Goal: Transaction & Acquisition: Purchase product/service

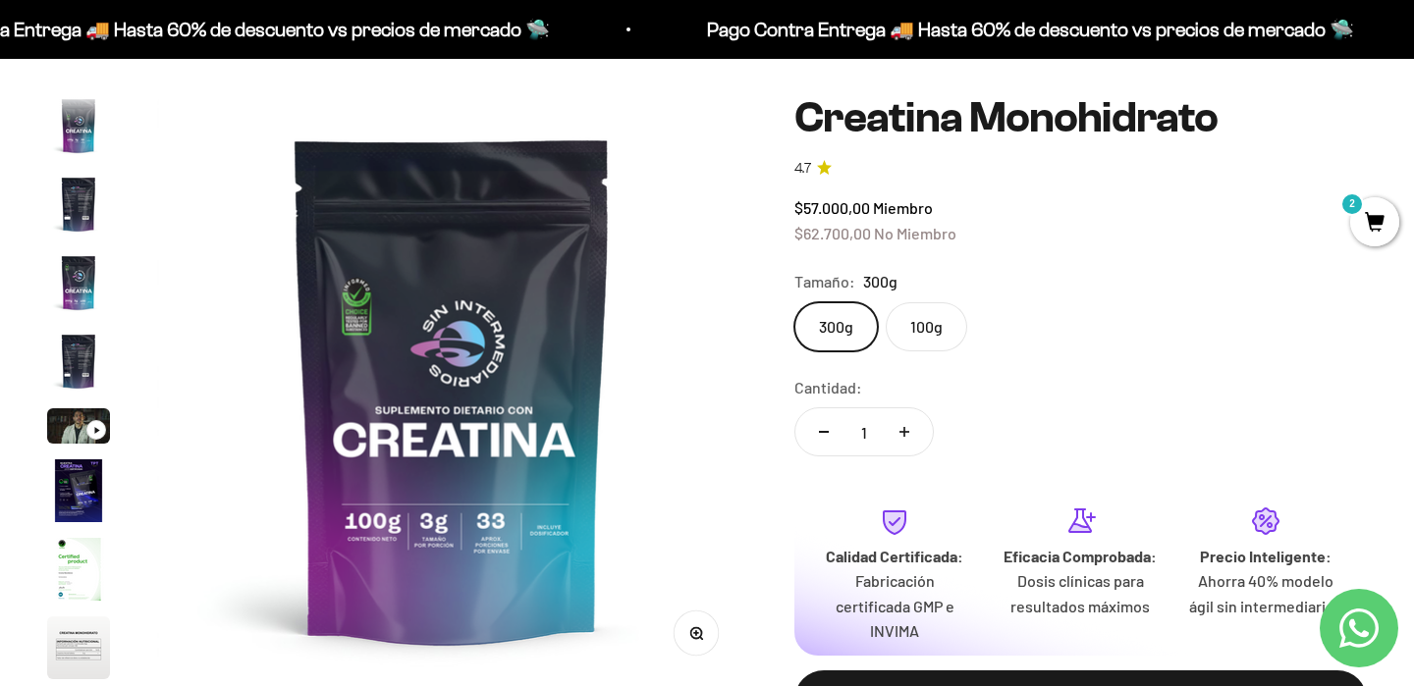
scroll to position [81, 0]
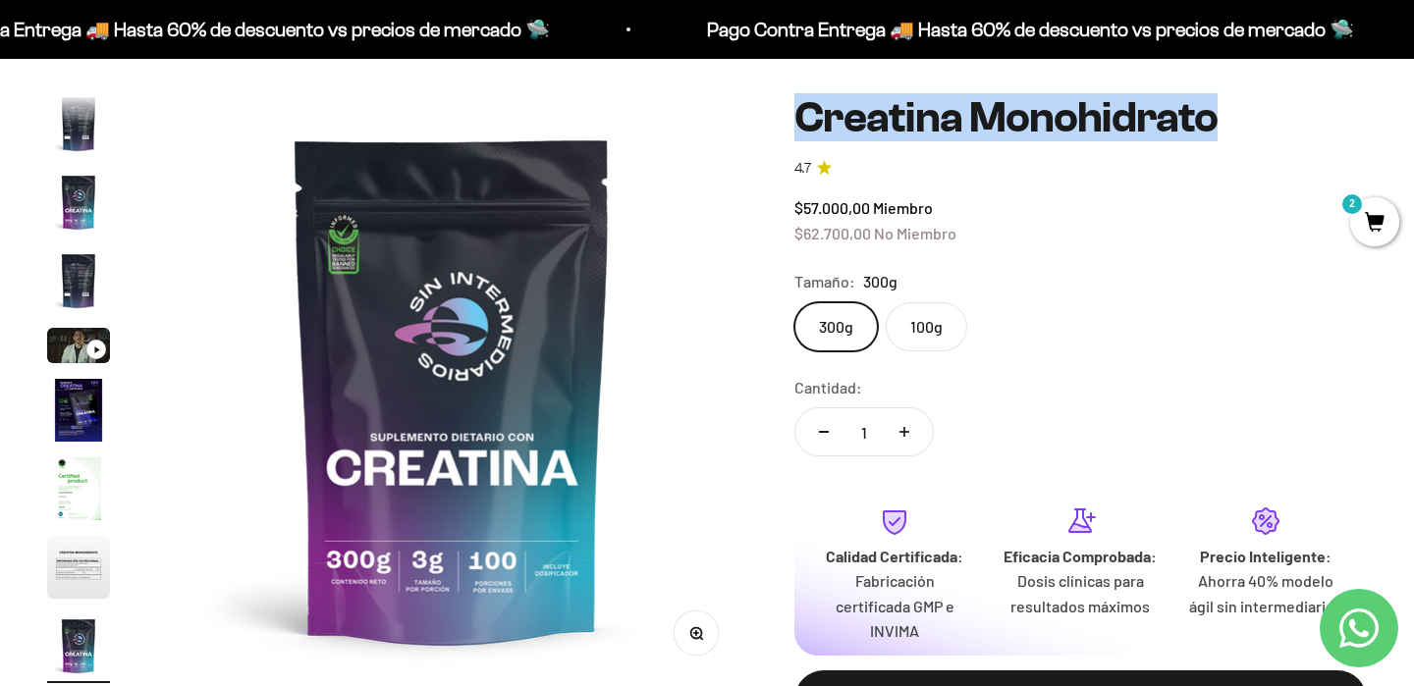
drag, startPoint x: 799, startPoint y: 101, endPoint x: 1247, endPoint y: 113, distance: 447.9
click at [1247, 113] on h1 "Creatina Monohidrato" at bounding box center [1080, 117] width 572 height 47
drag, startPoint x: 1228, startPoint y: 113, endPoint x: 815, endPoint y: 91, distance: 413.9
click at [810, 91] on div "Zoom Ir al artículo 1 Ir al artículo 2 Ir al artículo 3 Ir al artículo 4 Ir al …" at bounding box center [707, 467] width 1414 height 840
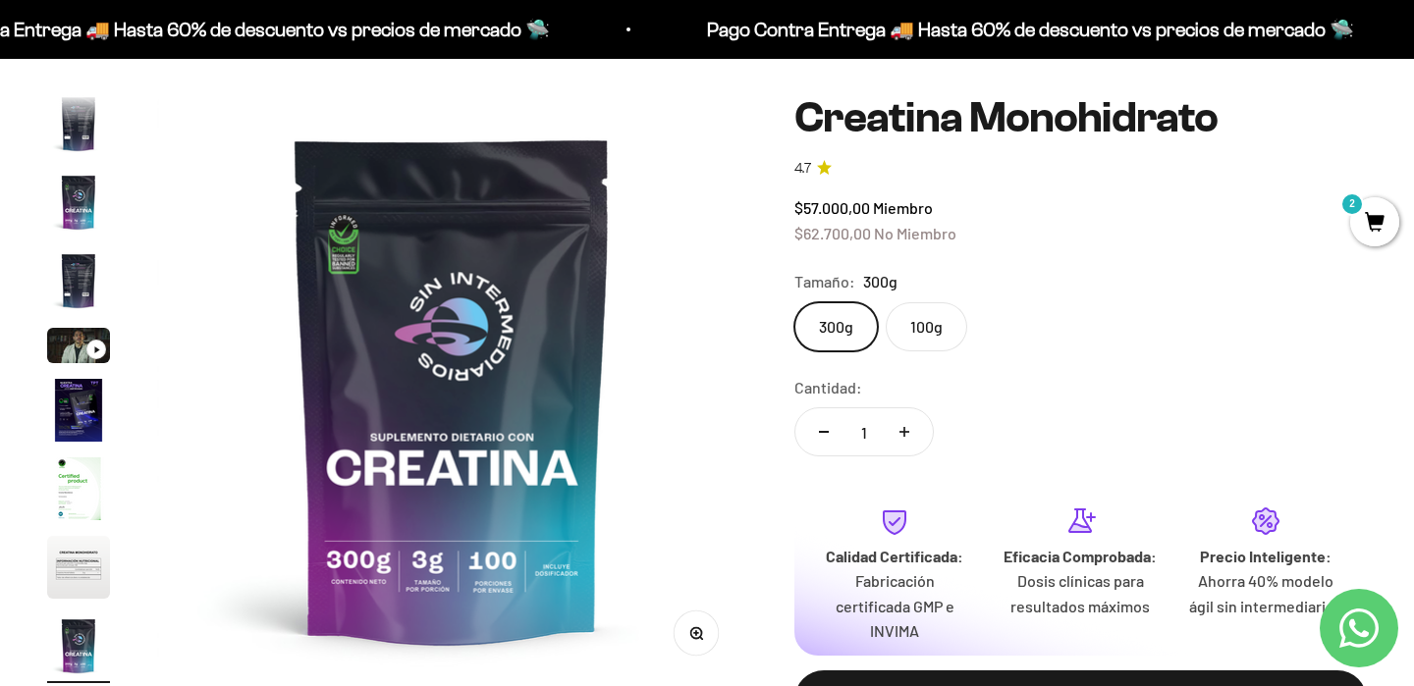
click at [786, 109] on div "Zoom Ir al artículo 1 Ir al artículo 2 Ir al artículo 3 Ir al artículo 4 Ir al …" at bounding box center [707, 467] width 1320 height 746
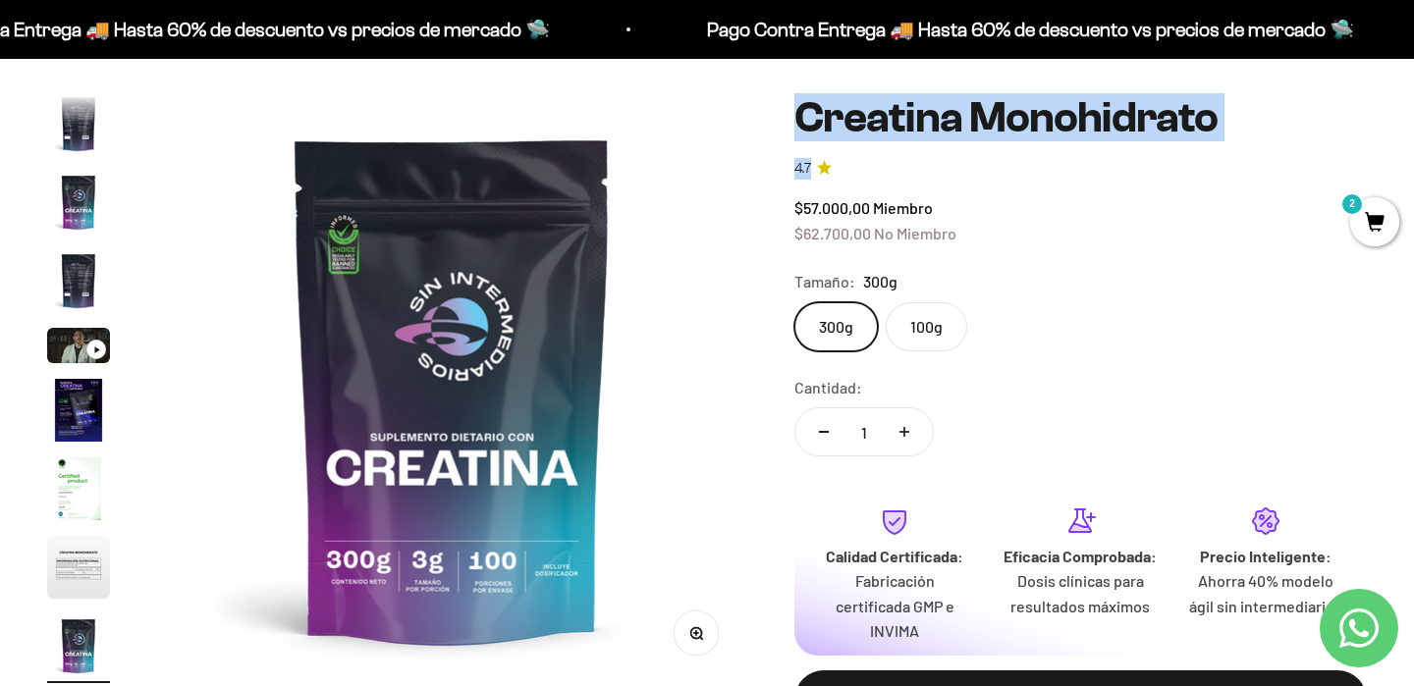
drag, startPoint x: 796, startPoint y: 109, endPoint x: 1166, endPoint y: 190, distance: 378.8
click at [1166, 190] on safe-sticky "Creatina Monohidrato 4.7 $57.000,00 Miembro $62.700,00 No Miembro Calidad de lí…" at bounding box center [1080, 467] width 572 height 746
drag, startPoint x: 799, startPoint y: 115, endPoint x: 987, endPoint y: 232, distance: 221.0
click at [986, 232] on safe-sticky "Creatina Monohidrato 4.7 $57.000,00 Miembro $62.700,00 No Miembro Calidad de lí…" at bounding box center [1080, 467] width 572 height 746
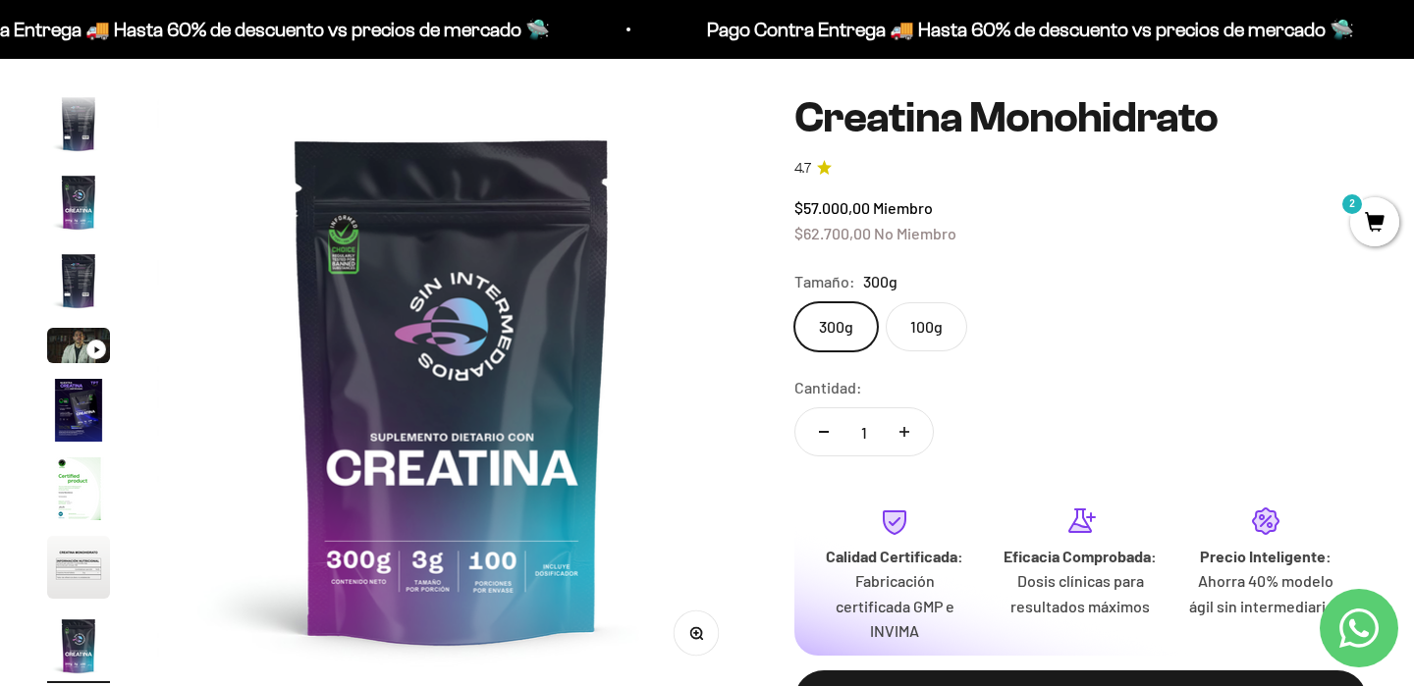
click at [987, 236] on div "$57.000,00 Miembro $62.700,00 No Miembro" at bounding box center [1080, 220] width 572 height 50
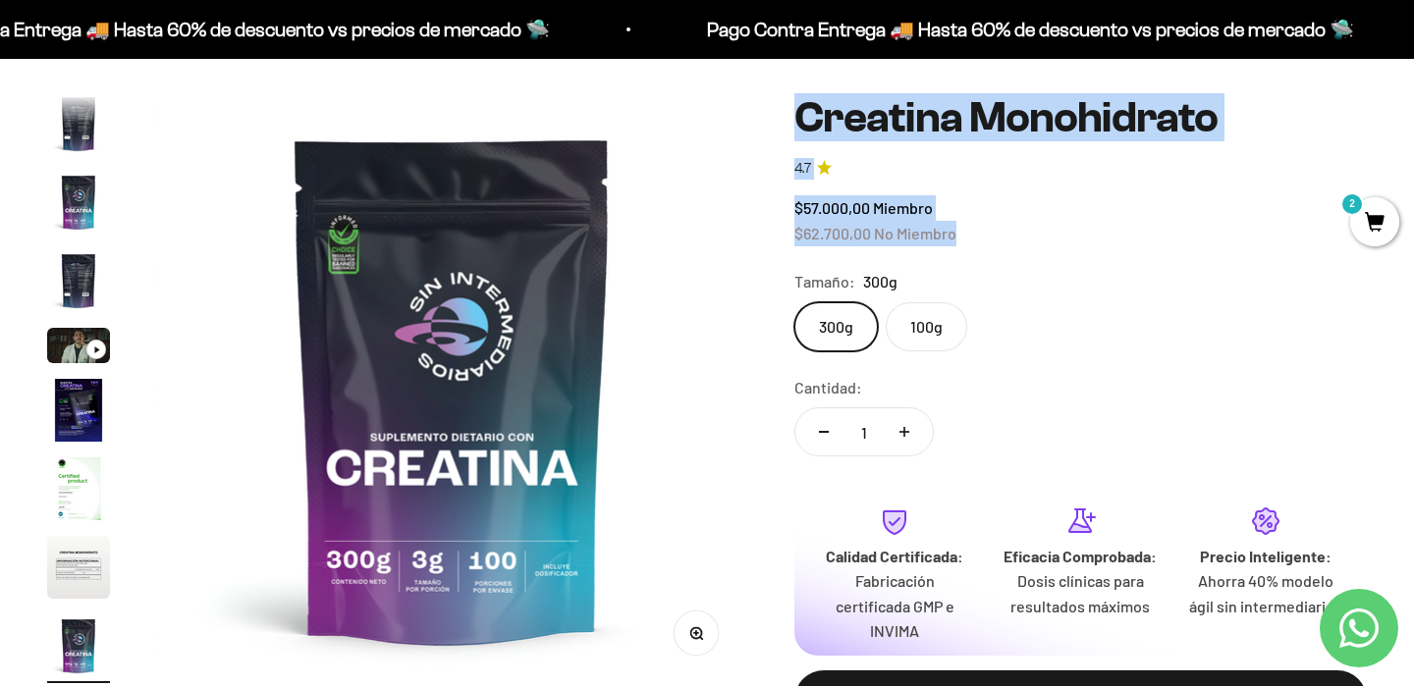
drag, startPoint x: 792, startPoint y: 114, endPoint x: 969, endPoint y: 232, distance: 212.4
click at [970, 234] on div "Zoom Ir al artículo 1 Ir al artículo 2 Ir al artículo 3 Ir al artículo 4 Ir al …" at bounding box center [707, 467] width 1320 height 746
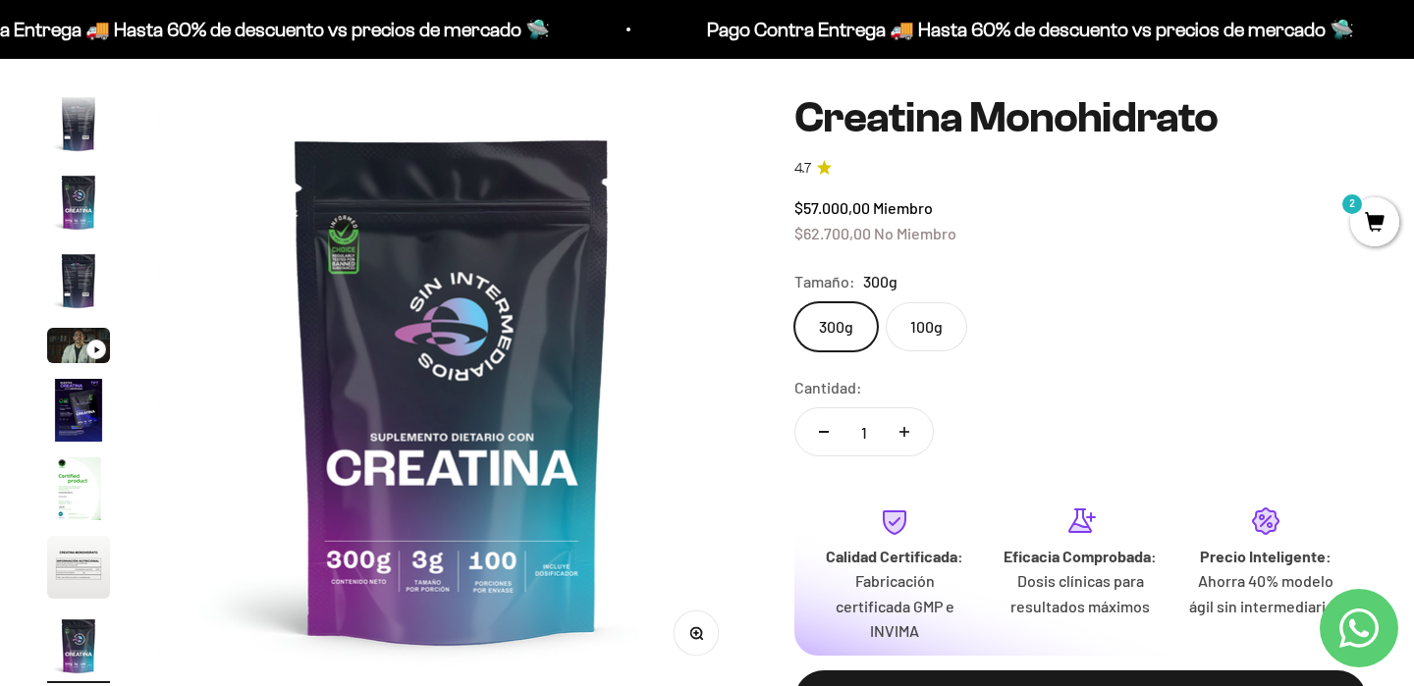
click at [1004, 244] on div "$57.000,00 Miembro $62.700,00 No Miembro" at bounding box center [1080, 220] width 572 height 50
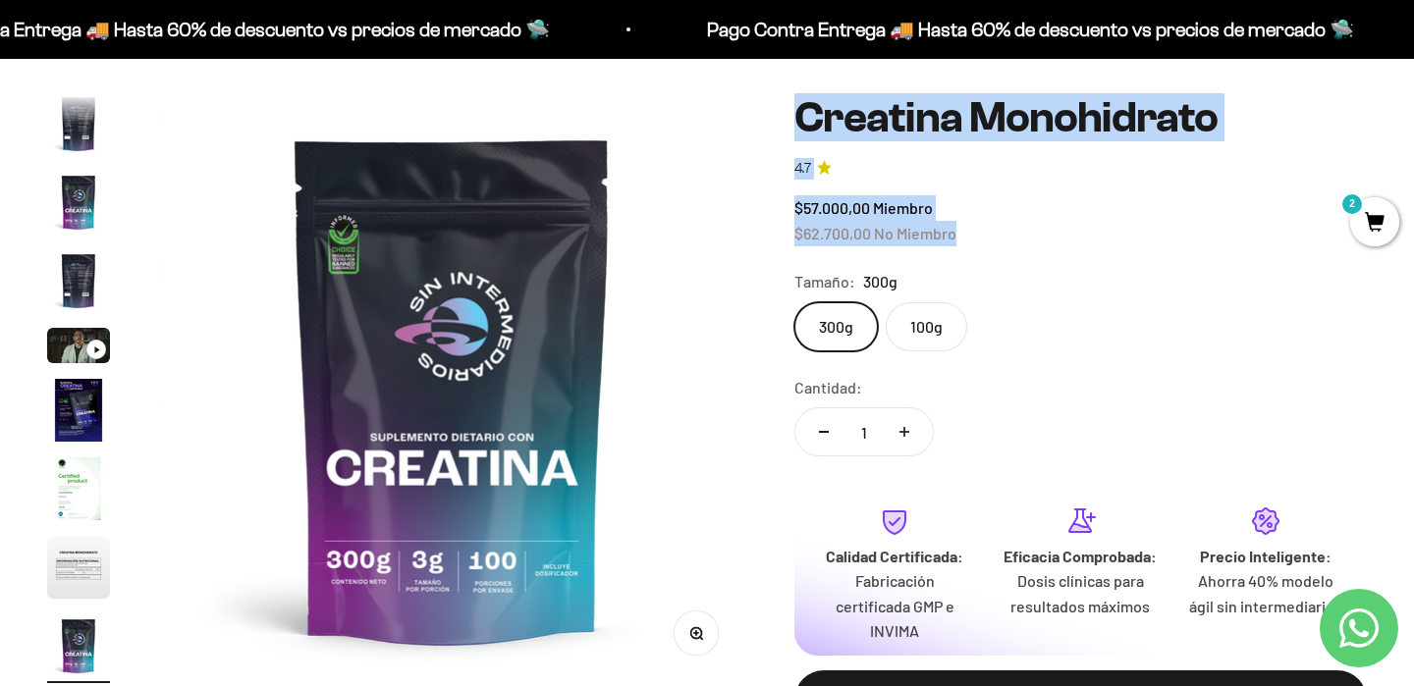
drag, startPoint x: 796, startPoint y: 115, endPoint x: 971, endPoint y: 238, distance: 213.6
click at [971, 239] on safe-sticky "Creatina Monohidrato 4.7 $57.000,00 Miembro $62.700,00 No Miembro Calidad de lí…" at bounding box center [1080, 467] width 572 height 746
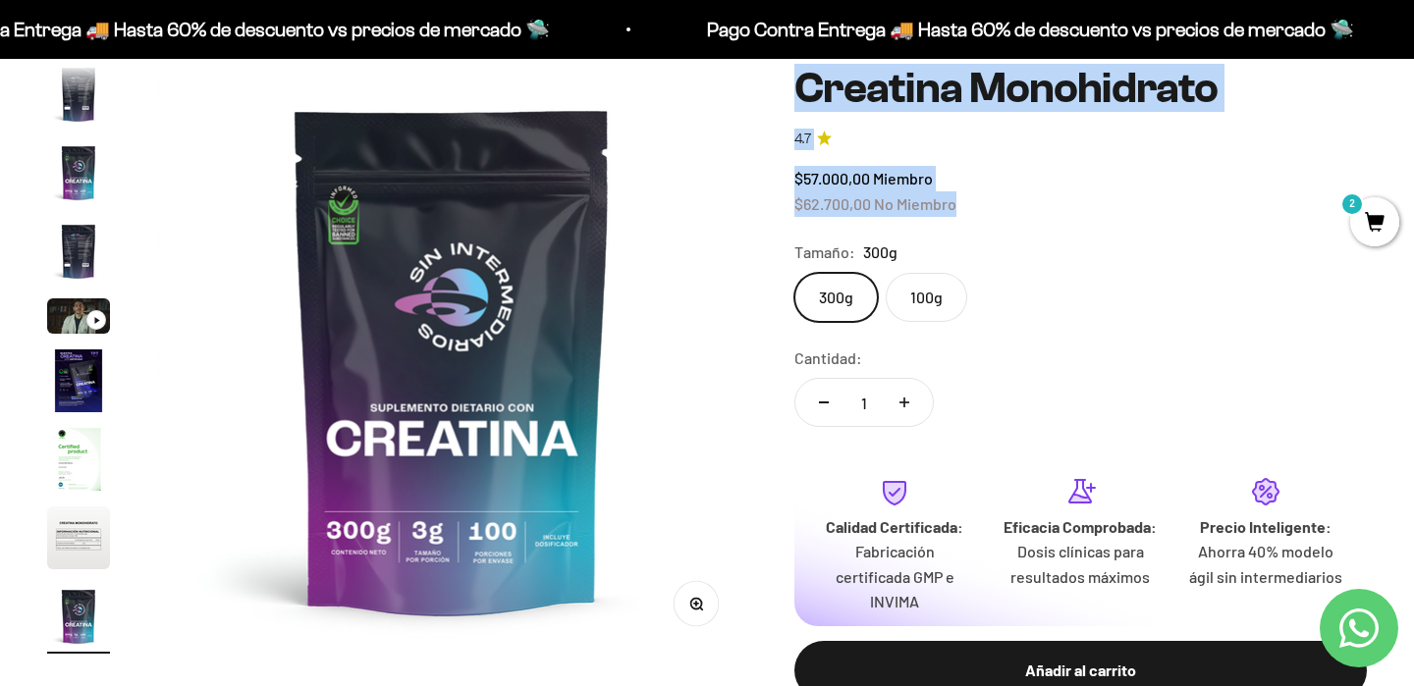
scroll to position [192, 0]
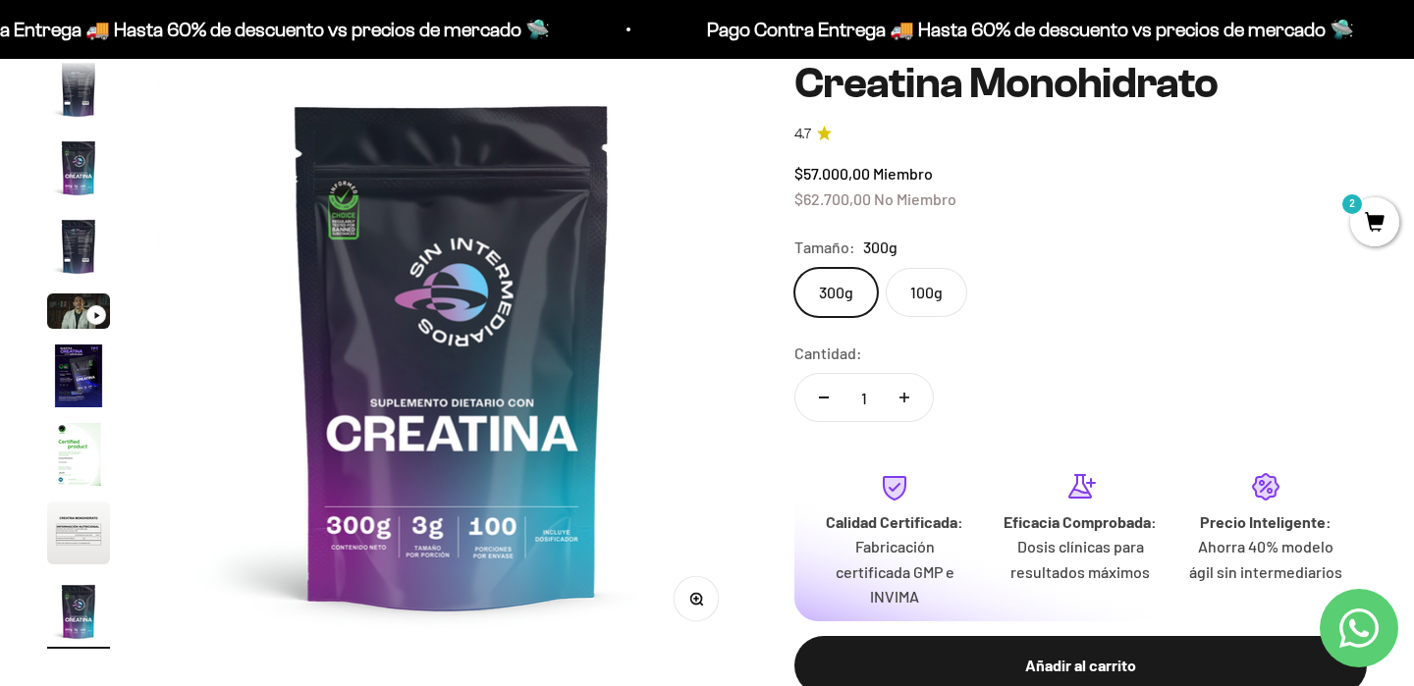
click at [1030, 220] on safe-sticky "Creatina Monohidrato 4.7 $57.000,00 Miembro $62.700,00 No Miembro Calidad de lí…" at bounding box center [1080, 433] width 572 height 746
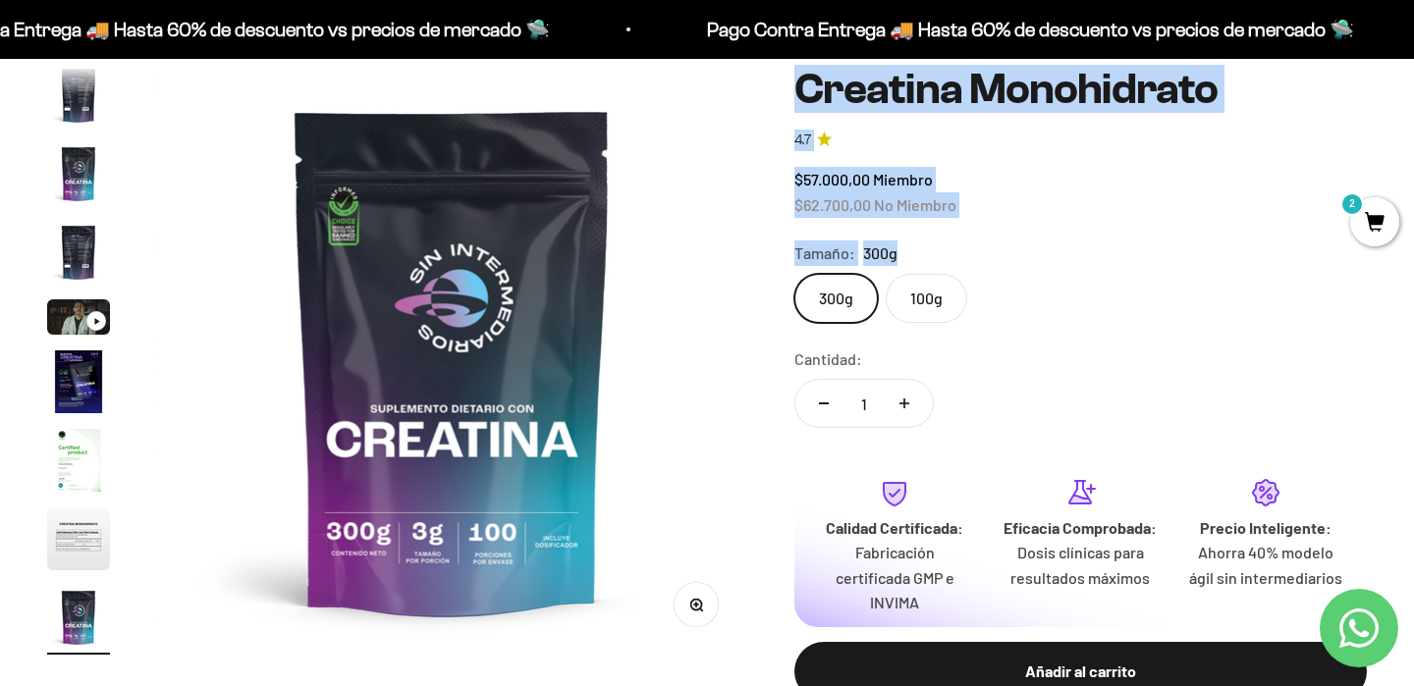
drag, startPoint x: 796, startPoint y: 74, endPoint x: 948, endPoint y: 242, distance: 226.0
click at [948, 244] on safe-sticky "Creatina Monohidrato 4.7 $57.000,00 Miembro $62.700,00 No Miembro Calidad de lí…" at bounding box center [1080, 439] width 572 height 746
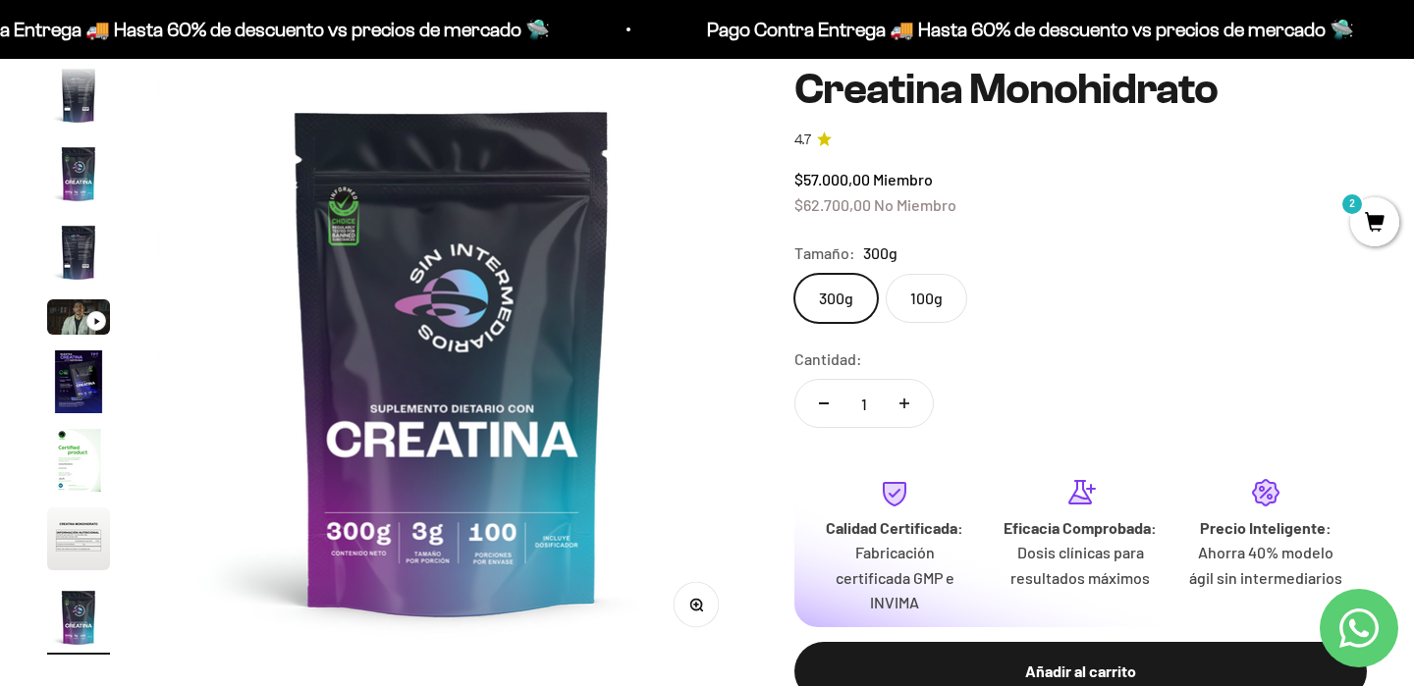
click at [1002, 259] on div "Tamaño: 300g" at bounding box center [1080, 254] width 572 height 26
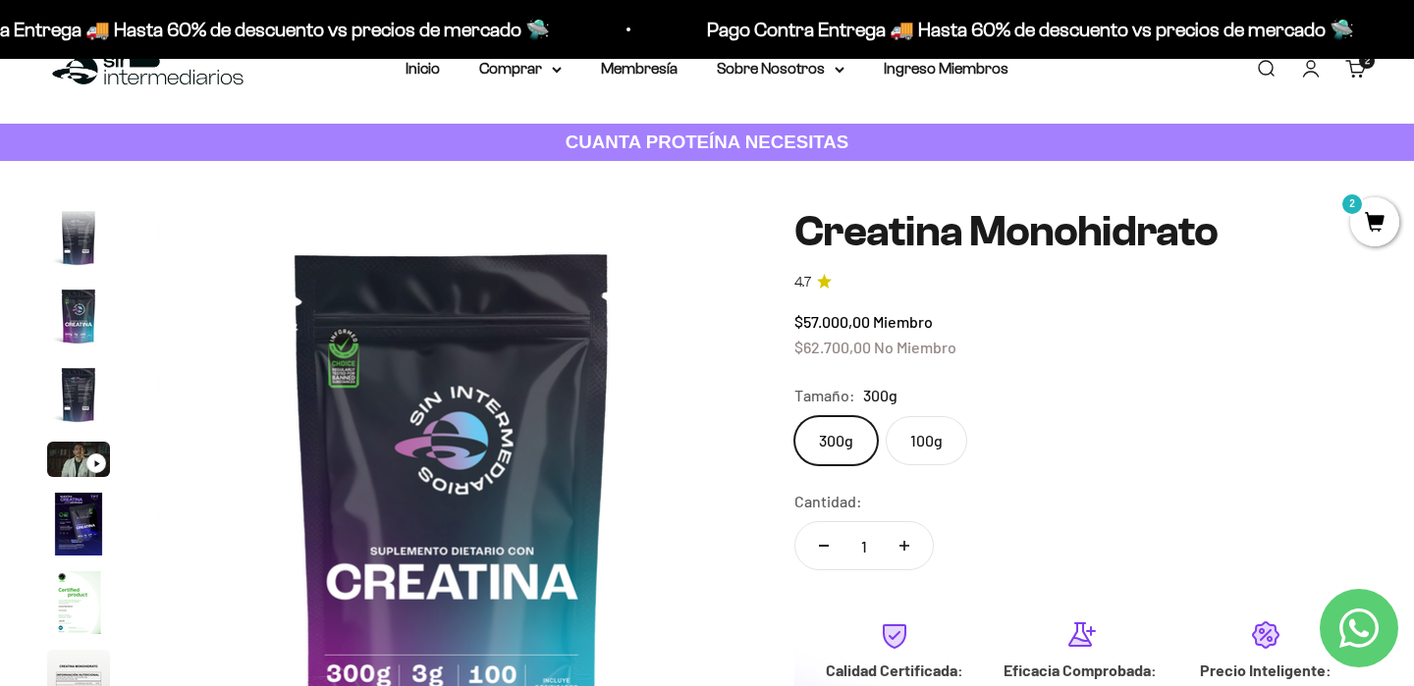
scroll to position [0, 0]
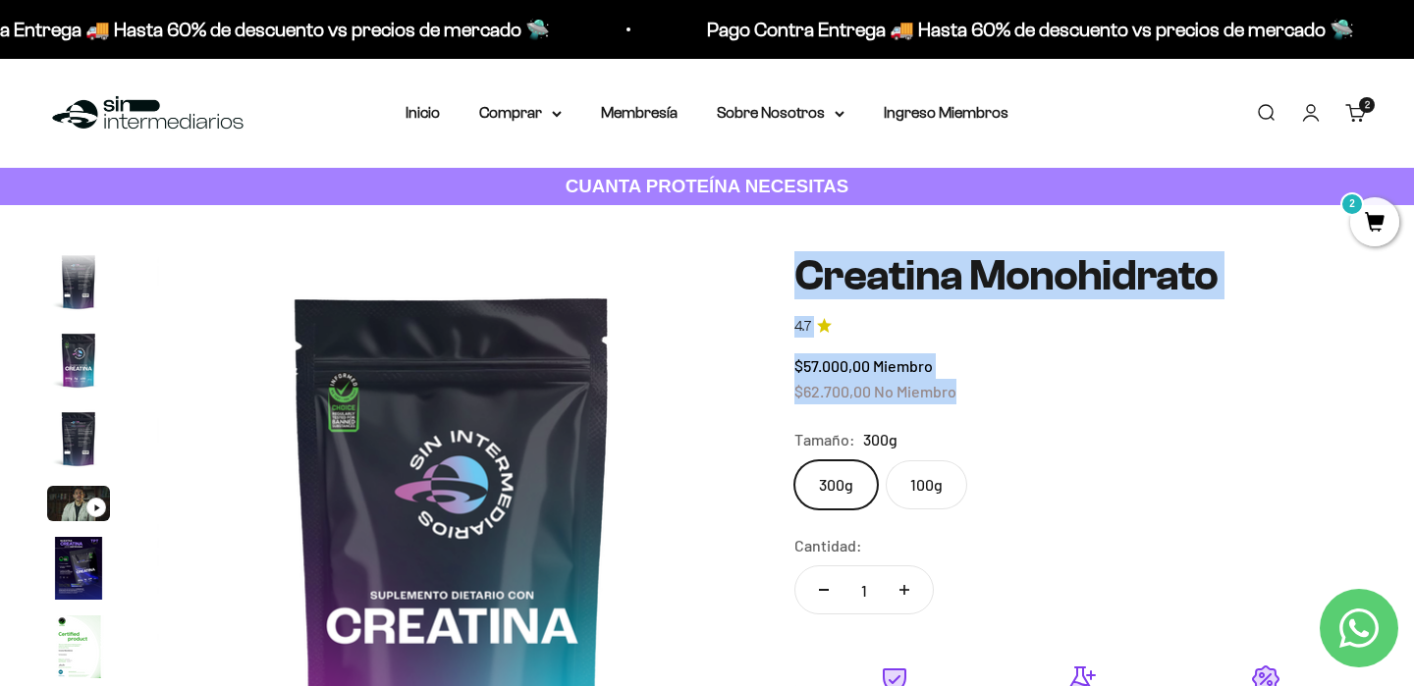
drag, startPoint x: 793, startPoint y: 276, endPoint x: 969, endPoint y: 394, distance: 211.6
click at [969, 394] on safe-sticky "Creatina Monohidrato 4.7 $57.000,00 Miembro $62.700,00 No Miembro Calidad de lí…" at bounding box center [1080, 625] width 572 height 746
click at [969, 394] on div "$57.000,00 Miembro $62.700,00 No Miembro" at bounding box center [1080, 378] width 572 height 50
drag, startPoint x: 967, startPoint y: 393, endPoint x: 796, endPoint y: 249, distance: 223.0
click at [796, 249] on div "Zoom Ir al artículo 1 Ir al artículo 2 Ir al artículo 3 Ir al artículo 4 Ir al …" at bounding box center [707, 625] width 1414 height 840
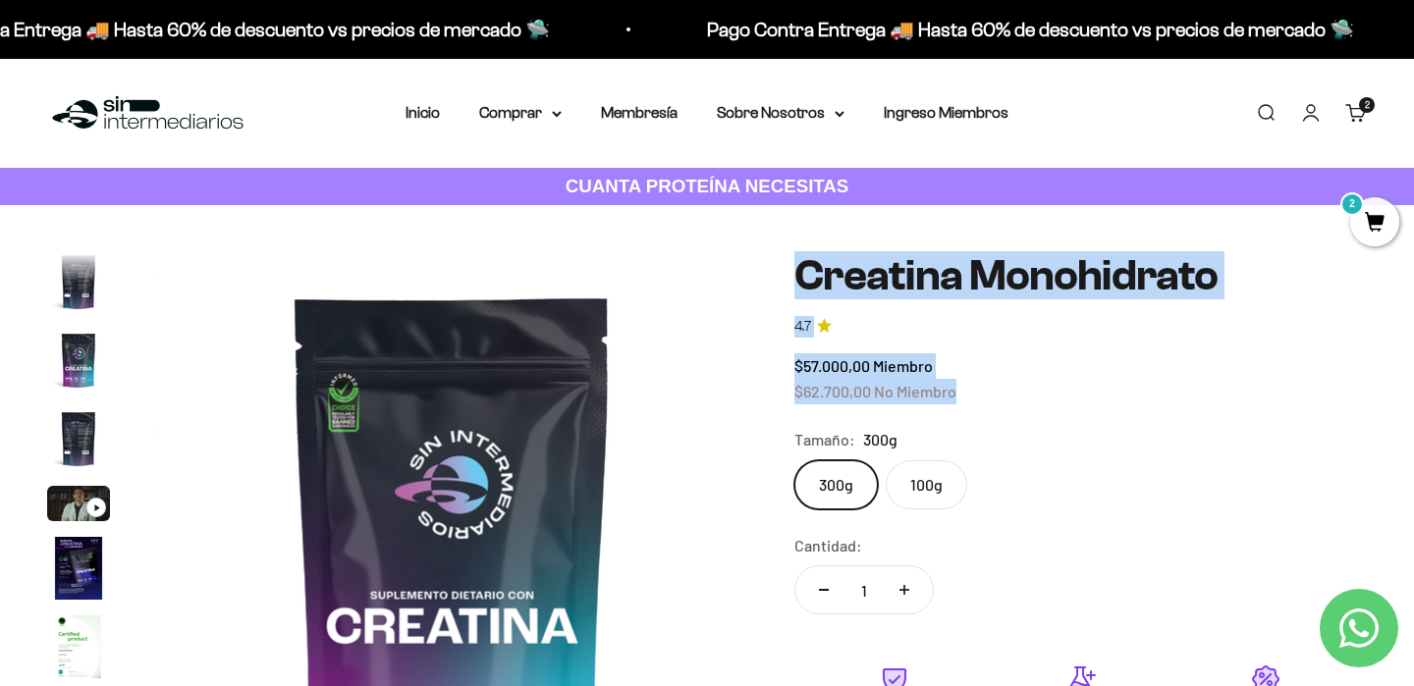
scroll to position [106, 0]
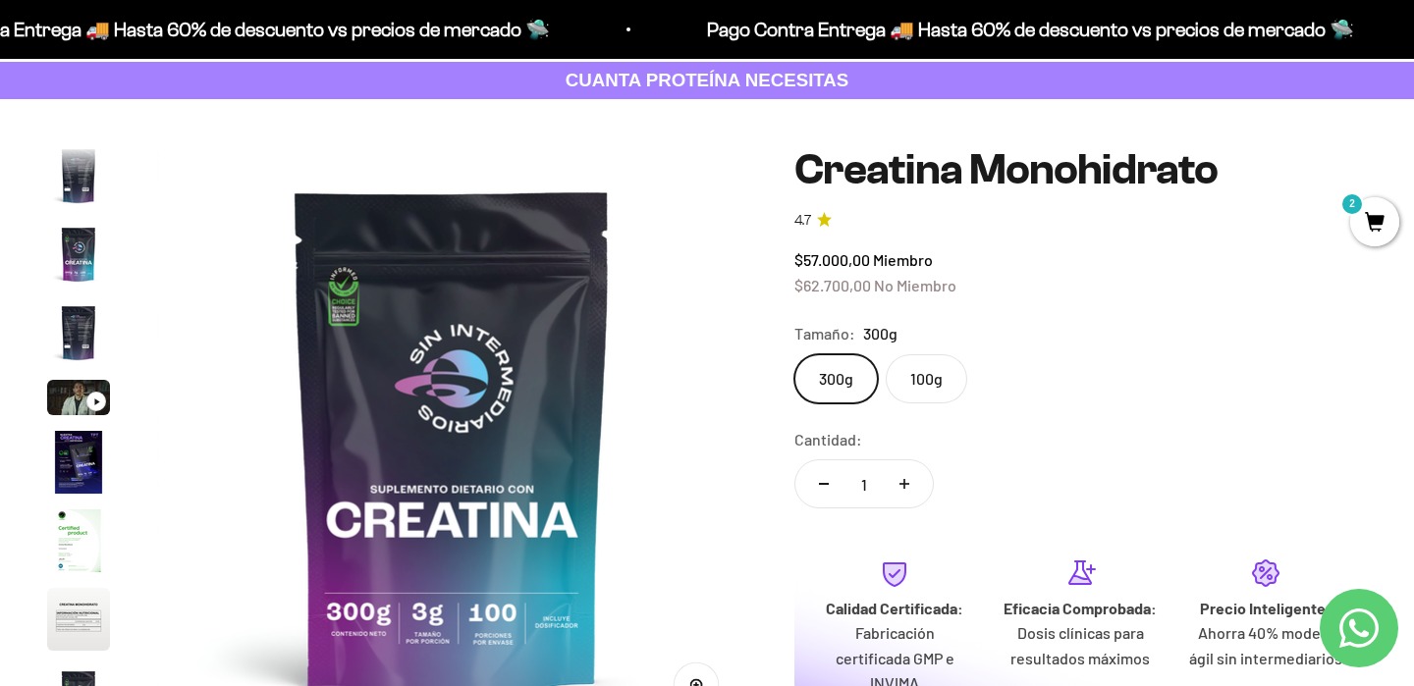
click at [1056, 279] on div "$57.000,00 Miembro $62.700,00 No Miembro" at bounding box center [1080, 272] width 572 height 50
drag, startPoint x: 966, startPoint y: 287, endPoint x: 800, endPoint y: 263, distance: 167.6
click at [800, 263] on div "$57.000,00 Miembro $62.700,00 No Miembro" at bounding box center [1080, 272] width 572 height 50
click at [794, 265] on span "$57.000,00" at bounding box center [832, 259] width 76 height 19
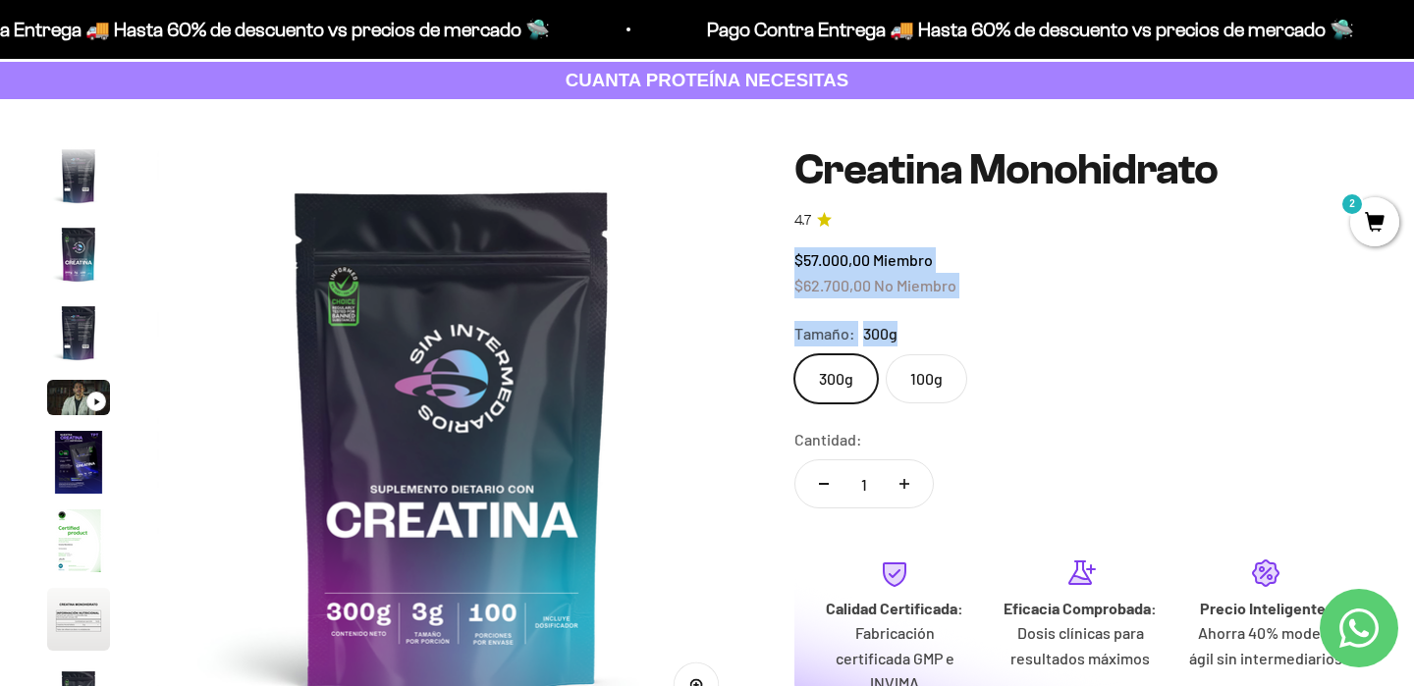
drag, startPoint x: 793, startPoint y: 265, endPoint x: 950, endPoint y: 298, distance: 160.4
click at [949, 298] on safe-sticky "Creatina Monohidrato 4.7 $57.000,00 Miembro $62.700,00 No Miembro Calidad de lí…" at bounding box center [1080, 519] width 572 height 746
click at [950, 286] on span "No Miembro" at bounding box center [915, 285] width 82 height 19
drag, startPoint x: 967, startPoint y: 290, endPoint x: 788, endPoint y: 256, distance: 181.8
click at [788, 256] on div "Zoom Ir al artículo 1 Ir al artículo 2 Ir al artículo 3 Ir al artículo 4 Ir al …" at bounding box center [707, 519] width 1320 height 746
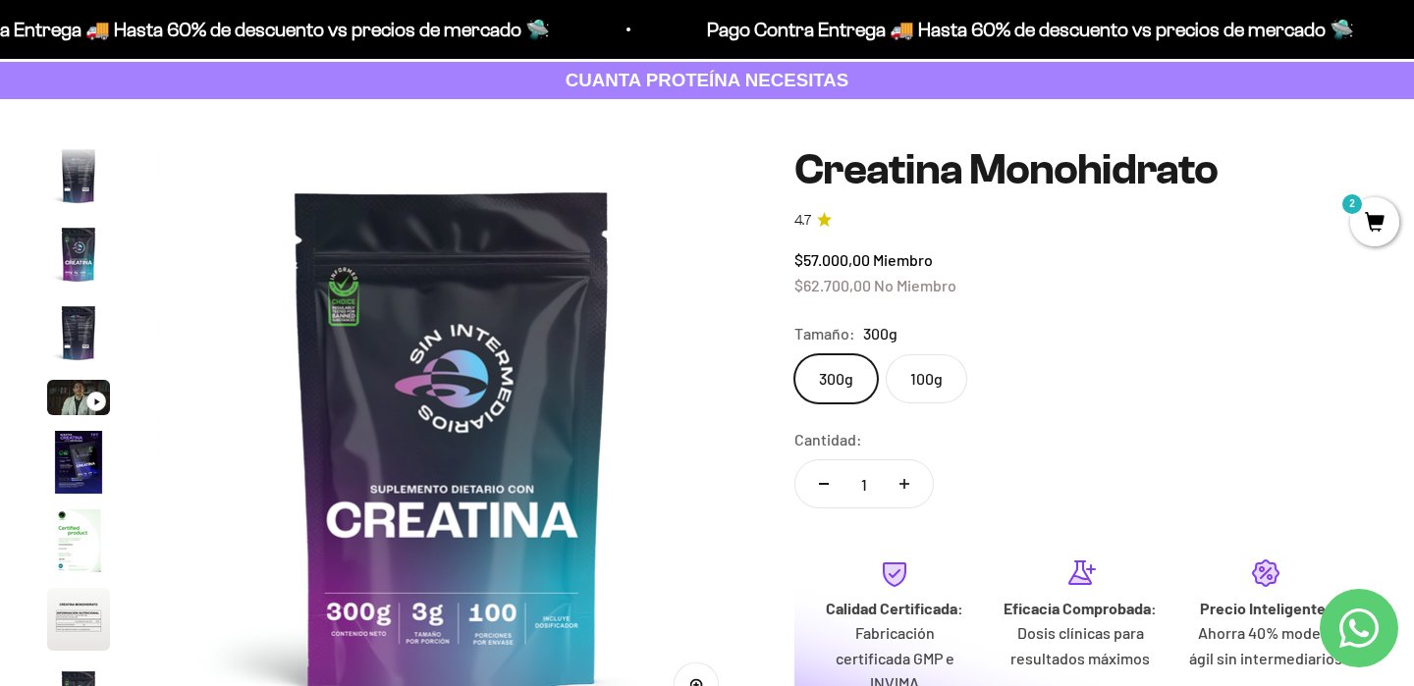
click at [808, 268] on span "$57.000,00" at bounding box center [832, 259] width 76 height 19
drag, startPoint x: 794, startPoint y: 261, endPoint x: 962, endPoint y: 282, distance: 169.2
click at [962, 282] on div "$57.000,00 Miembro $62.700,00 No Miembro" at bounding box center [1080, 272] width 572 height 50
click at [962, 283] on div "$57.000,00 Miembro $62.700,00 No Miembro" at bounding box center [1080, 272] width 572 height 50
drag, startPoint x: 961, startPoint y: 284, endPoint x: 787, endPoint y: 258, distance: 175.7
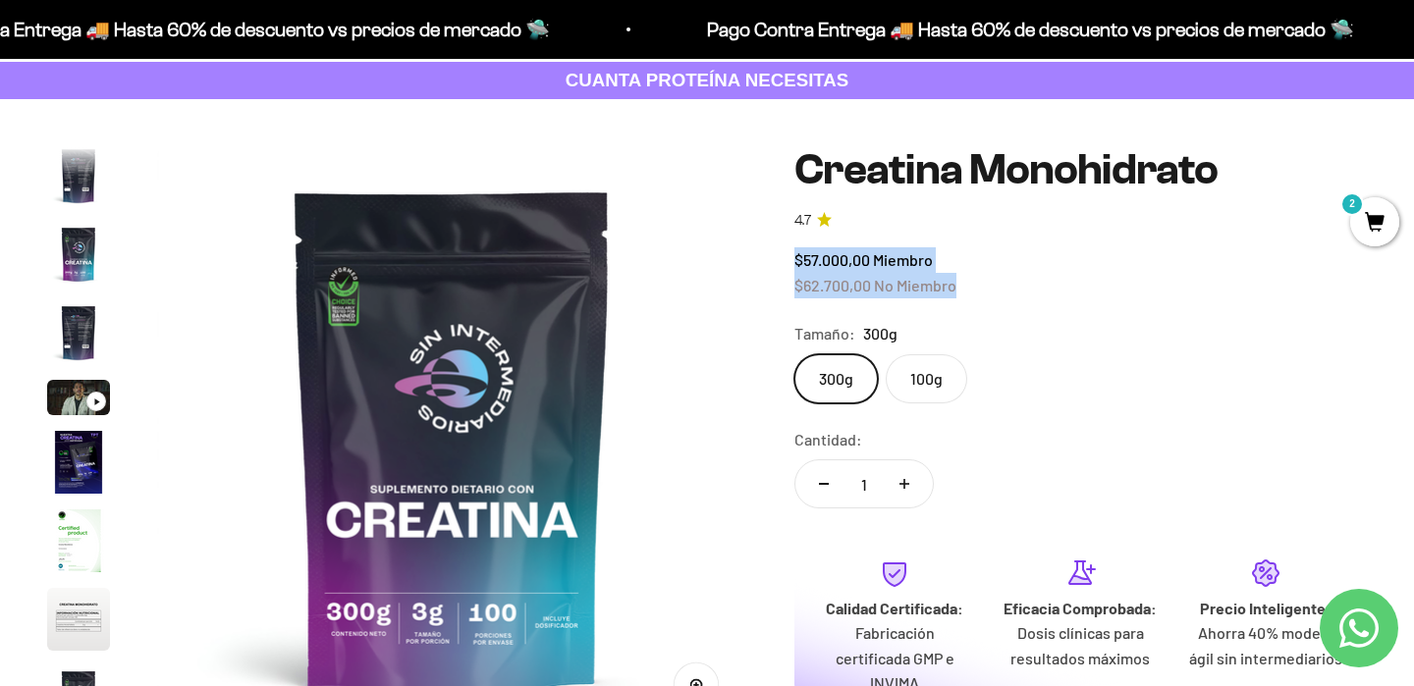
click at [787, 258] on div "Zoom Ir al artículo 1 Ir al artículo 2 Ir al artículo 3 Ir al artículo 4 Ir al …" at bounding box center [707, 519] width 1320 height 746
click at [794, 267] on span "$57.000,00" at bounding box center [832, 259] width 76 height 19
drag, startPoint x: 793, startPoint y: 259, endPoint x: 970, endPoint y: 294, distance: 180.0
click at [970, 294] on div "$57.000,00 Miembro $62.700,00 No Miembro" at bounding box center [1080, 272] width 572 height 50
click at [970, 290] on div "$57.000,00 Miembro $62.700,00 No Miembro" at bounding box center [1080, 272] width 572 height 50
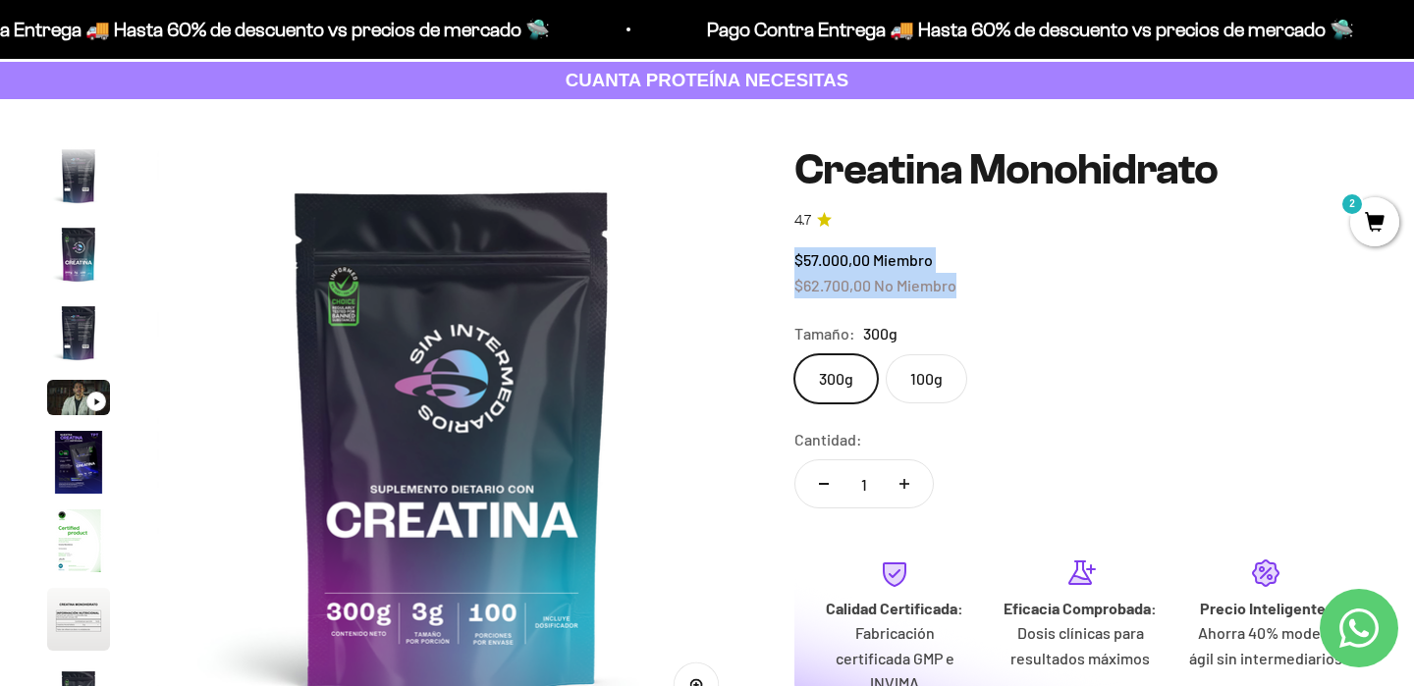
drag, startPoint x: 792, startPoint y: 259, endPoint x: 959, endPoint y: 284, distance: 168.7
click at [959, 284] on div "Zoom Ir al artículo 1 Ir al artículo 2 Ir al artículo 3 Ir al artículo 4 Ir al …" at bounding box center [707, 519] width 1320 height 746
click at [852, 259] on span "$57.000,00" at bounding box center [832, 259] width 76 height 19
drag, startPoint x: 795, startPoint y: 258, endPoint x: 969, endPoint y: 284, distance: 175.7
click at [969, 284] on div "$57.000,00 Miembro $62.700,00 No Miembro" at bounding box center [1080, 272] width 572 height 50
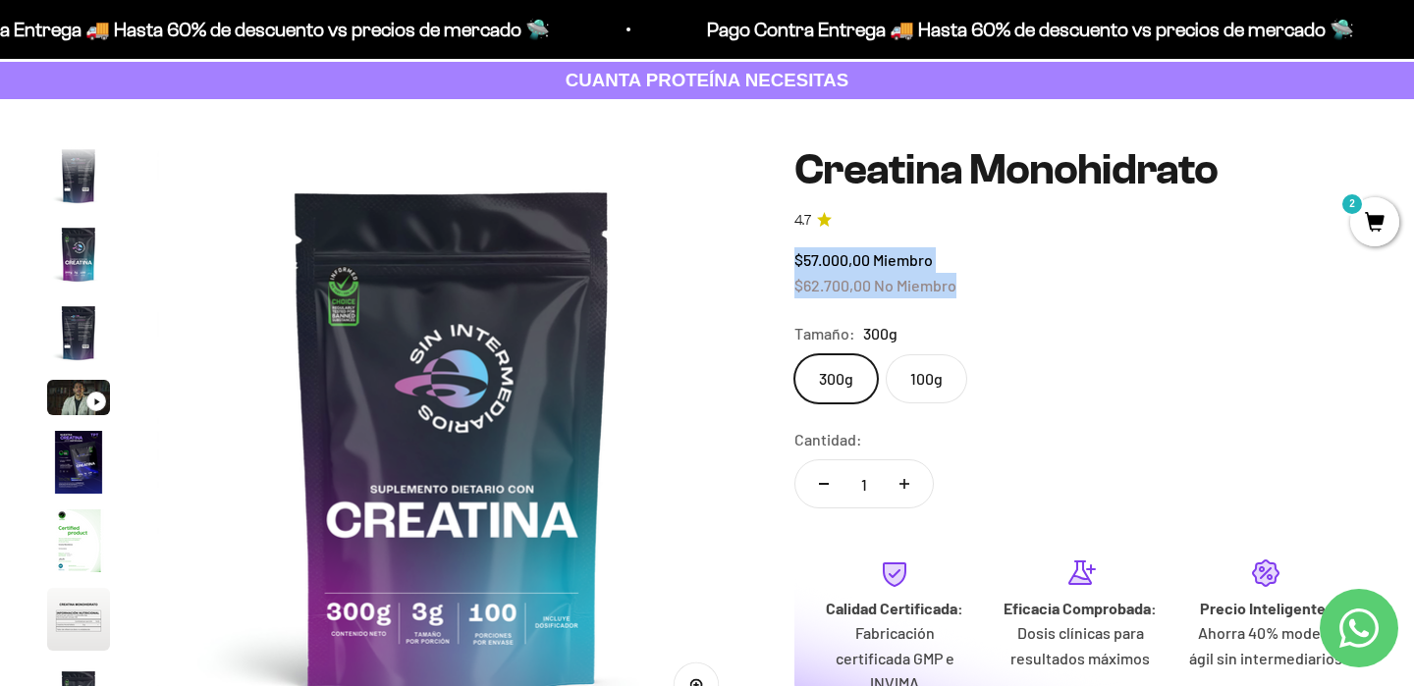
click at [955, 284] on span "No Miembro" at bounding box center [915, 285] width 82 height 19
drag, startPoint x: 793, startPoint y: 260, endPoint x: 976, endPoint y: 285, distance: 184.3
click at [976, 285] on div "$57.000,00 Miembro $62.700,00 No Miembro" at bounding box center [1080, 272] width 572 height 50
click at [938, 287] on span "No Miembro" at bounding box center [915, 285] width 82 height 19
drag, startPoint x: 793, startPoint y: 259, endPoint x: 977, endPoint y: 287, distance: 185.7
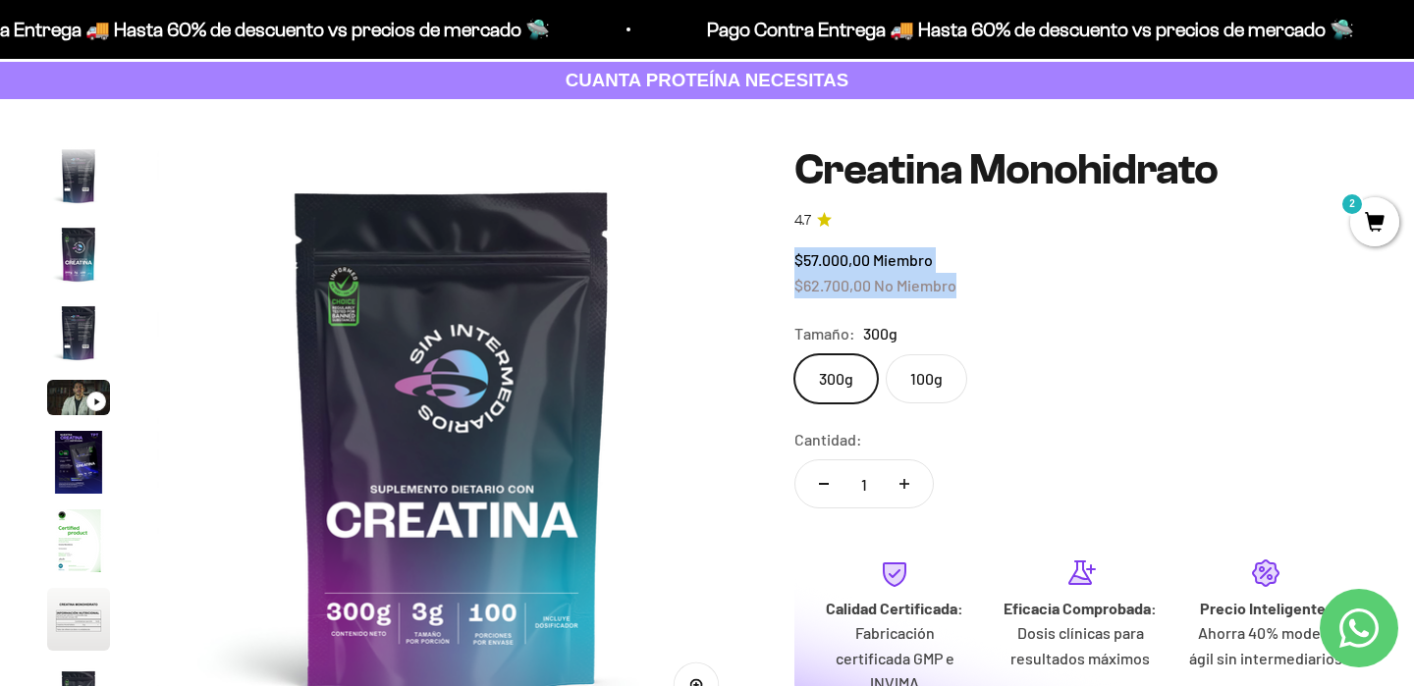
click at [977, 288] on div "Zoom Ir al artículo 1 Ir al artículo 2 Ir al artículo 3 Ir al artículo 4 Ir al …" at bounding box center [707, 519] width 1320 height 746
click at [965, 288] on div "$57.000,00 Miembro $62.700,00 No Miembro" at bounding box center [1080, 272] width 572 height 50
drag, startPoint x: 795, startPoint y: 259, endPoint x: 958, endPoint y: 282, distance: 164.5
click at [958, 282] on div "$57.000,00 Miembro $62.700,00 No Miembro" at bounding box center [1080, 272] width 572 height 50
click at [1000, 296] on div "$57.000,00 Miembro $62.700,00 No Miembro" at bounding box center [1080, 272] width 572 height 50
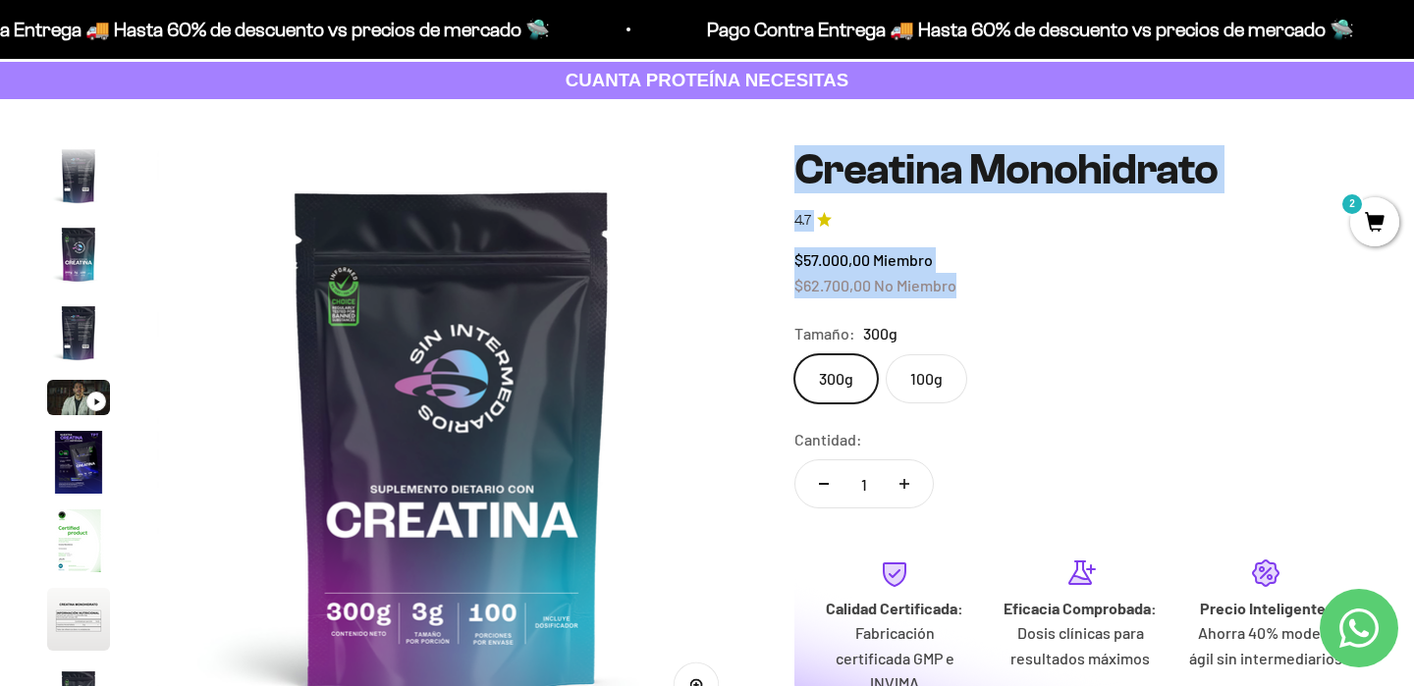
drag, startPoint x: 1029, startPoint y: 291, endPoint x: 776, endPoint y: 123, distance: 303.9
click at [776, 123] on div "Zoom Ir al artículo 1 Ir al artículo 2 Ir al artículo 3 Ir al artículo 4 Ir al …" at bounding box center [707, 519] width 1414 height 840
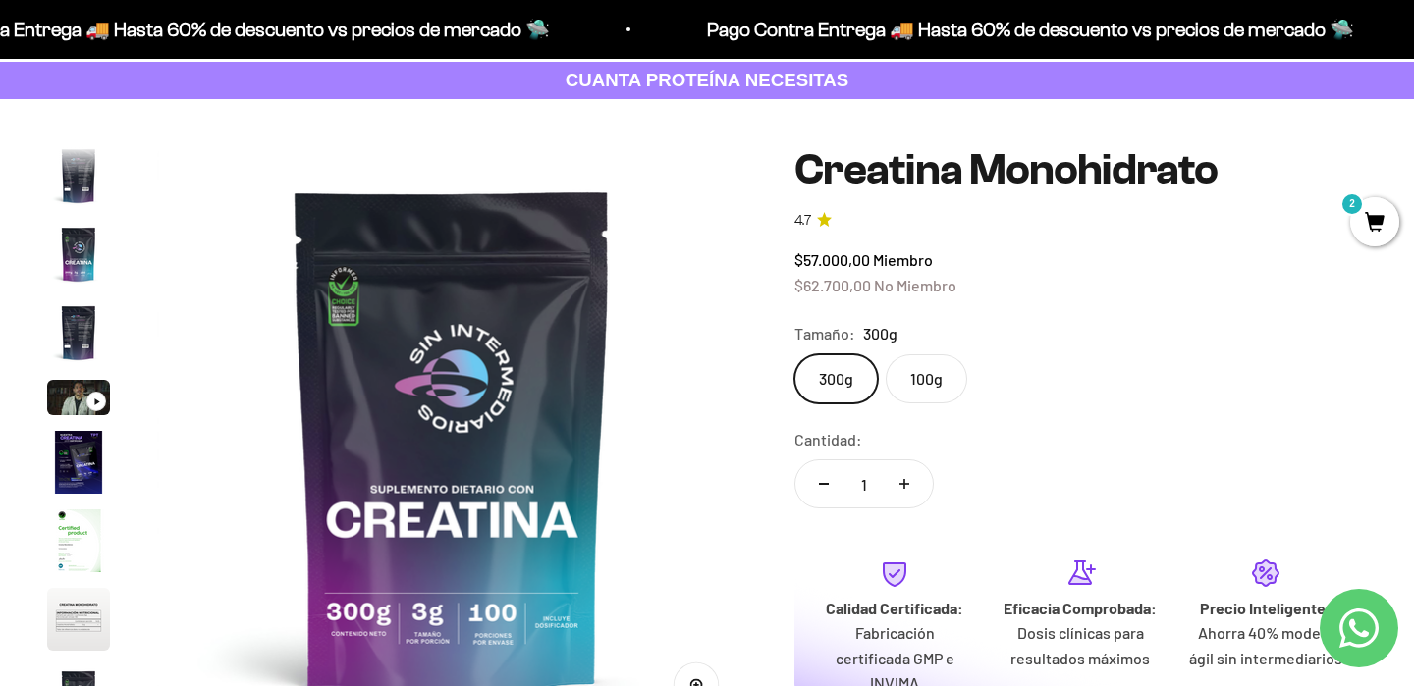
click at [1080, 256] on div "$57.000,00 Miembro $62.700,00 No Miembro" at bounding box center [1080, 272] width 572 height 50
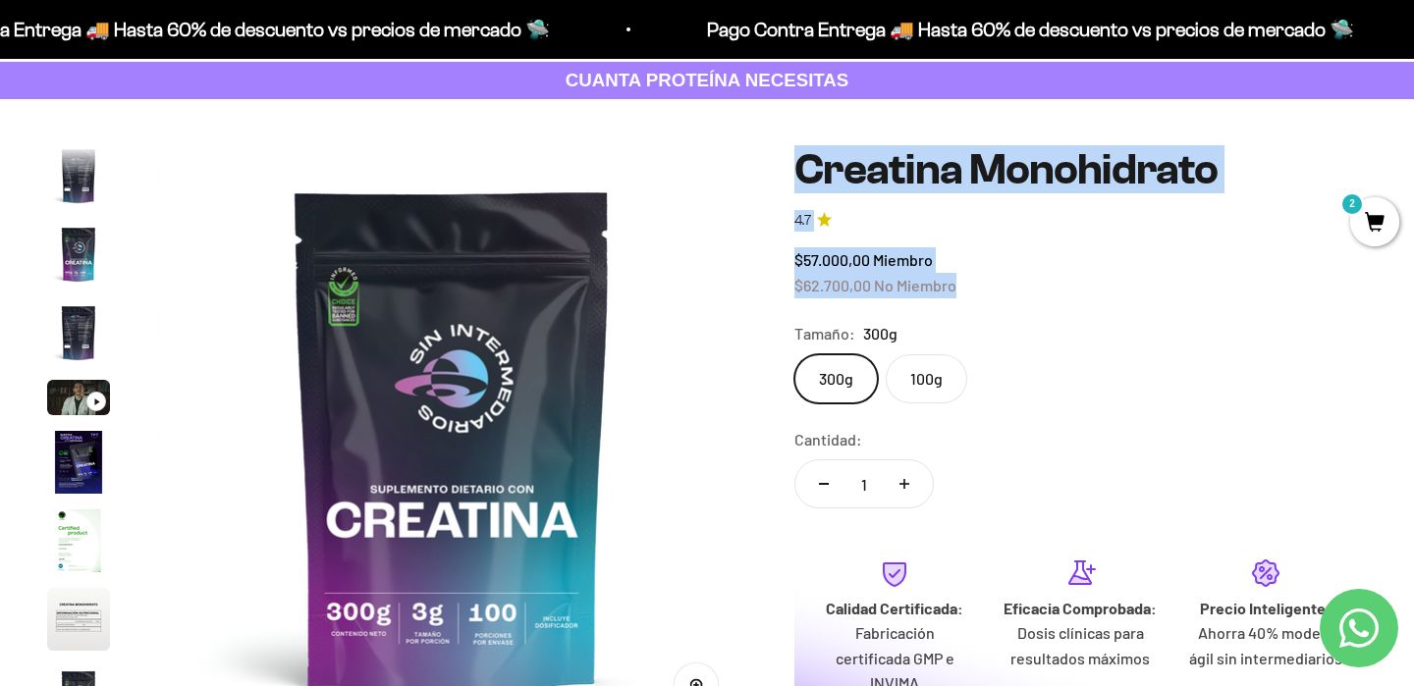
drag, startPoint x: 807, startPoint y: 160, endPoint x: 1002, endPoint y: 286, distance: 232.3
click at [1002, 287] on safe-sticky "Creatina Monohidrato 4.7 $57.000,00 Miembro $62.700,00 No Miembro Calidad de lí…" at bounding box center [1080, 519] width 572 height 746
click at [1002, 286] on div "$57.000,00 Miembro $62.700,00 No Miembro" at bounding box center [1080, 272] width 572 height 50
